Goal: Task Accomplishment & Management: Complete application form

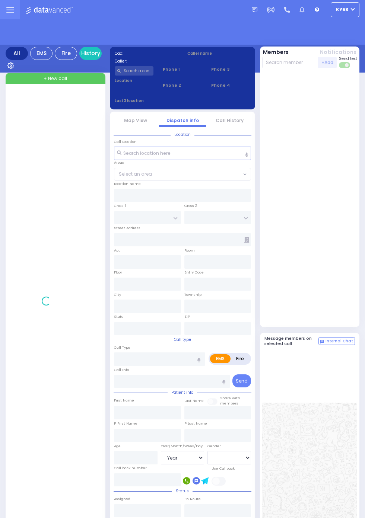
select select "Year"
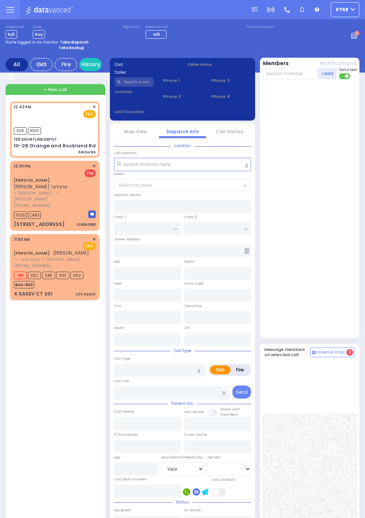
select select
type input "Seizures"
radio input "true"
select select
type input "12:42"
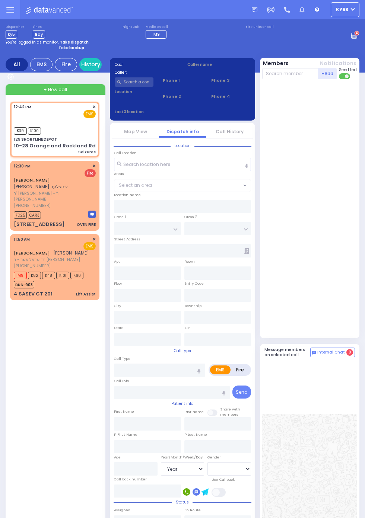
type input "12:43"
type input "129 SHORTLINE DEPOT"
type input "10-28 Orange and Rockland Rd"
type input "Monroe"
type input "New York"
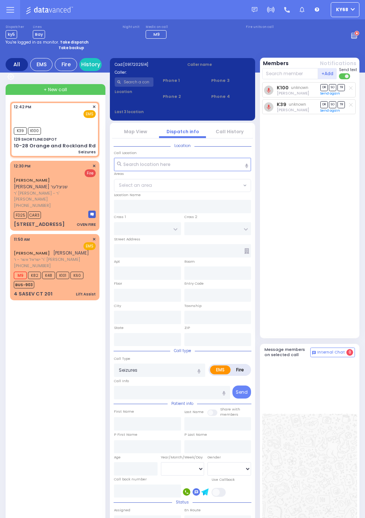
type input "10950"
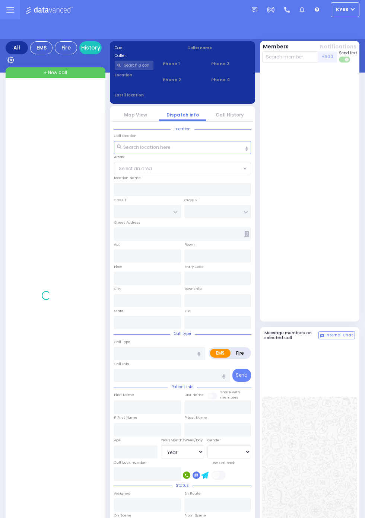
select select "Year"
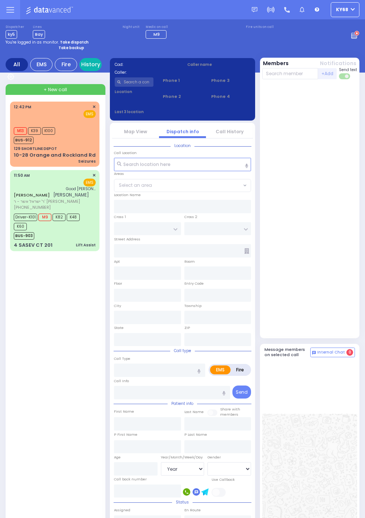
click at [96, 65] on link "History" at bounding box center [90, 64] width 22 height 13
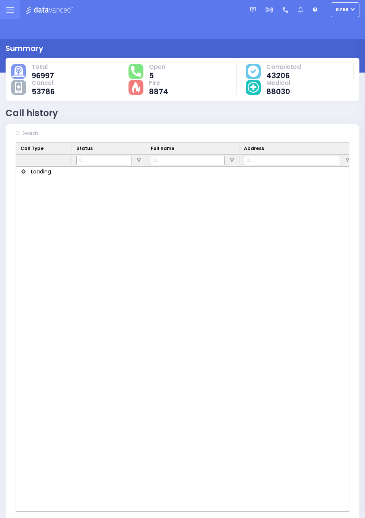
click at [41, 127] on input "text" at bounding box center [76, 133] width 112 height 13
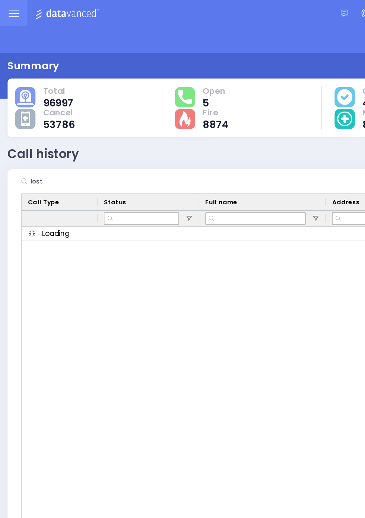
type input "lost"
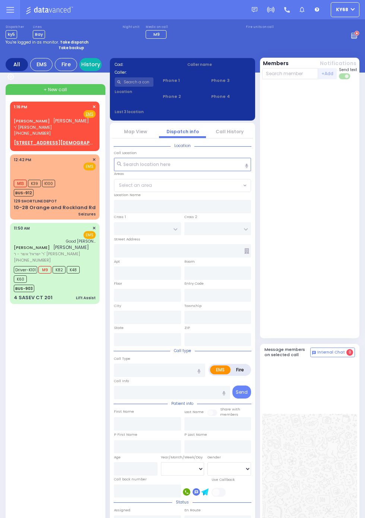
click at [97, 64] on link "History" at bounding box center [90, 64] width 22 height 13
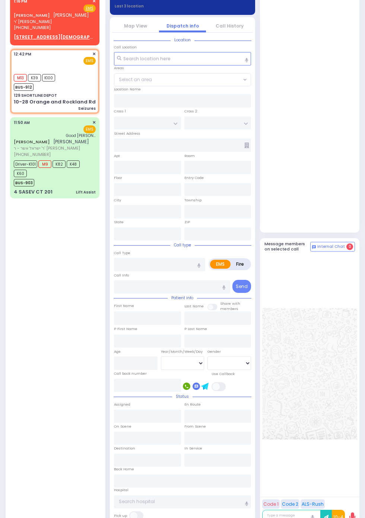
scroll to position [106, 0]
select select
type input "Seizures"
radio input "true"
select select
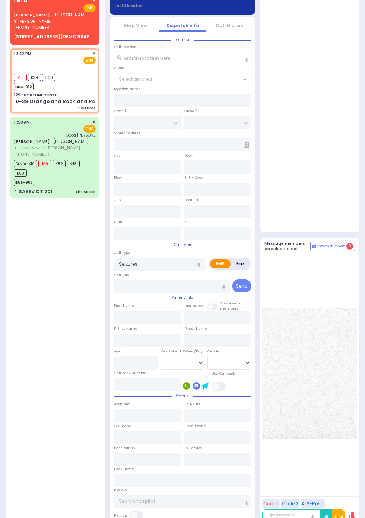
type input "12:42"
type input "12:43"
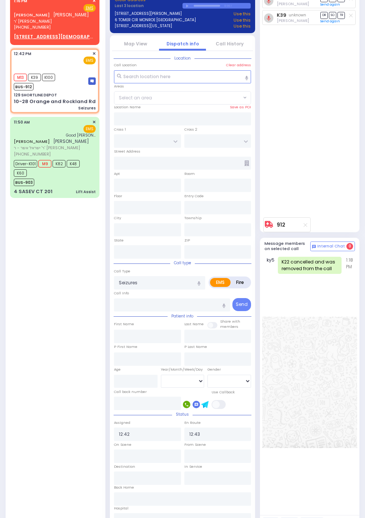
type input "129 SHORTLINE DEPOT"
type input "10-28 Orange and Rockland Rd"
type input "Monroe"
type input "[US_STATE]"
type input "10950"
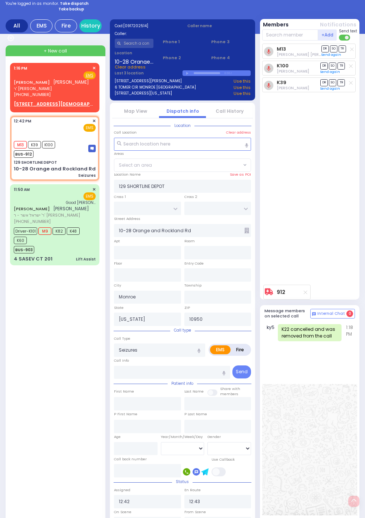
scroll to position [0, 0]
